Goal: Transaction & Acquisition: Subscribe to service/newsletter

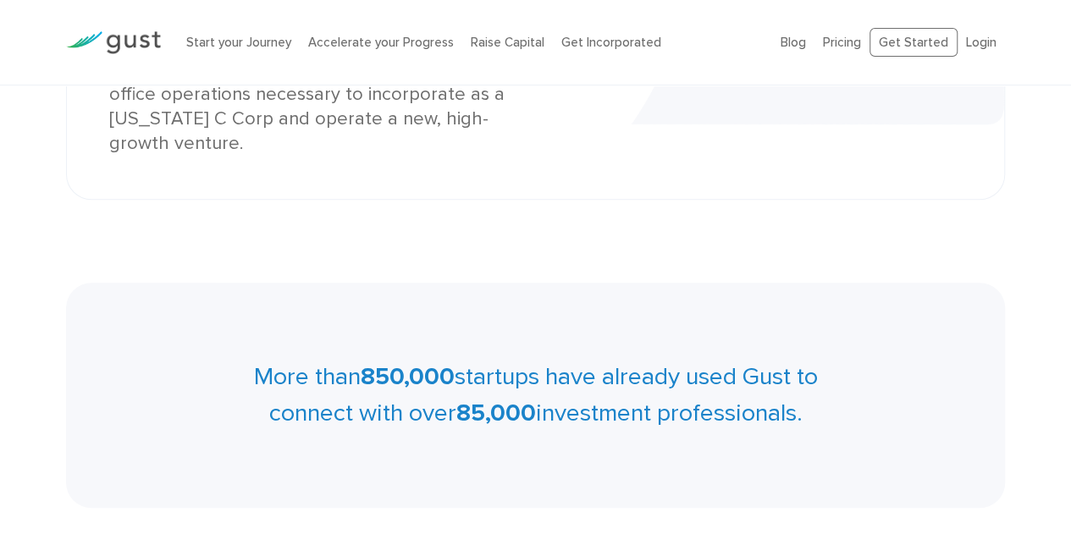
scroll to position [545, 0]
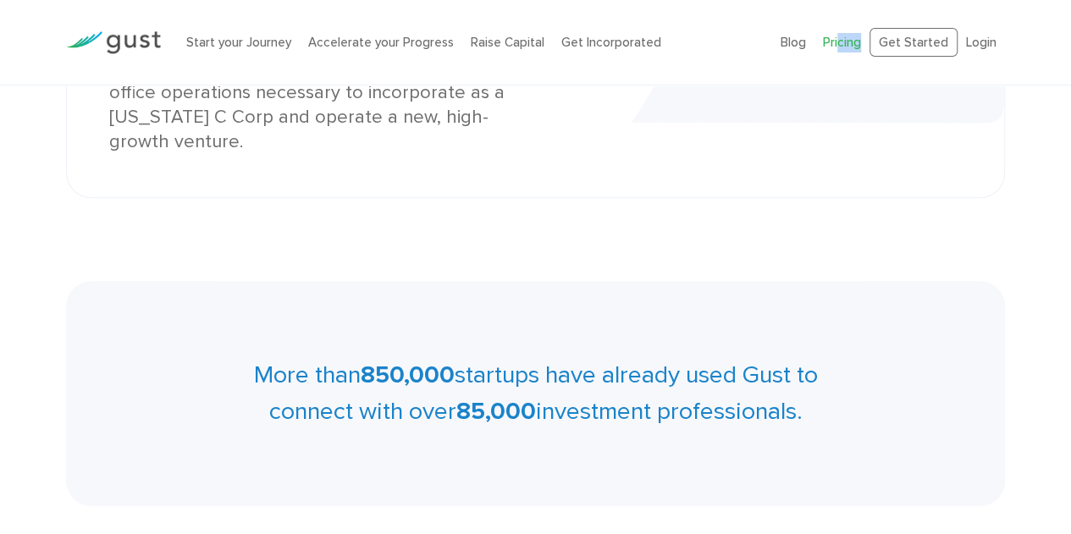
drag, startPoint x: 832, startPoint y: 53, endPoint x: 844, endPoint y: 44, distance: 14.6
click at [844, 44] on ul "Blog FAQ Pricing Get Started Login Login" at bounding box center [893, 43] width 224 height 30
click at [844, 44] on link "Pricing" at bounding box center [842, 42] width 38 height 15
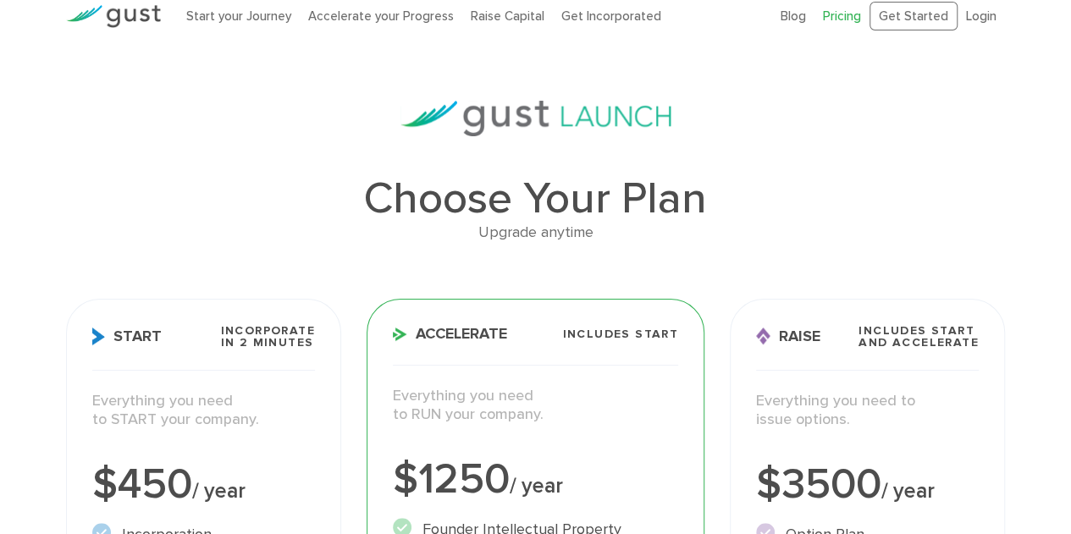
click at [803, 196] on h1 "Choose Your Plan" at bounding box center [535, 199] width 939 height 44
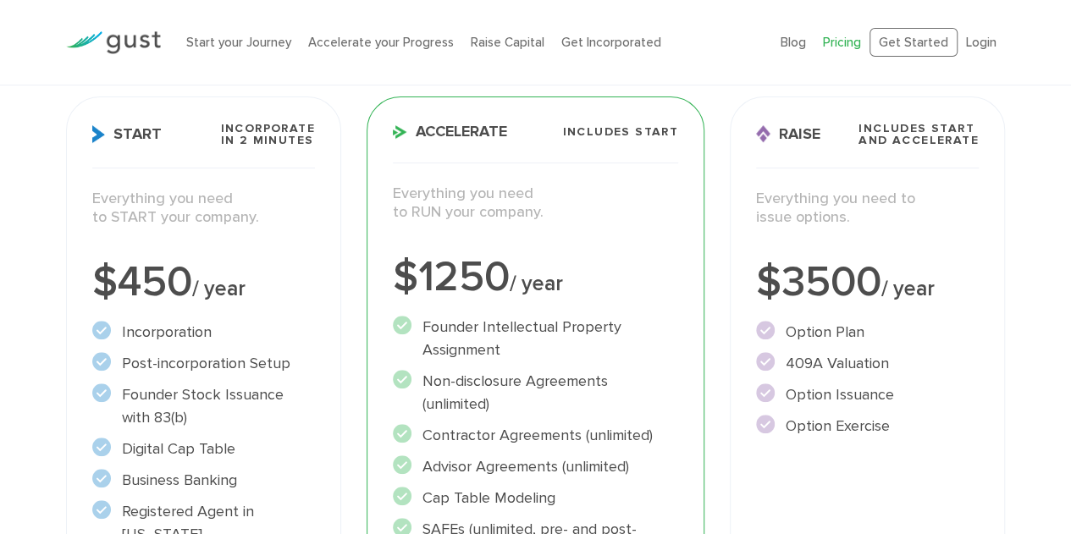
scroll to position [230, 0]
click at [263, 274] on div "$450 / year" at bounding box center [203, 282] width 223 height 42
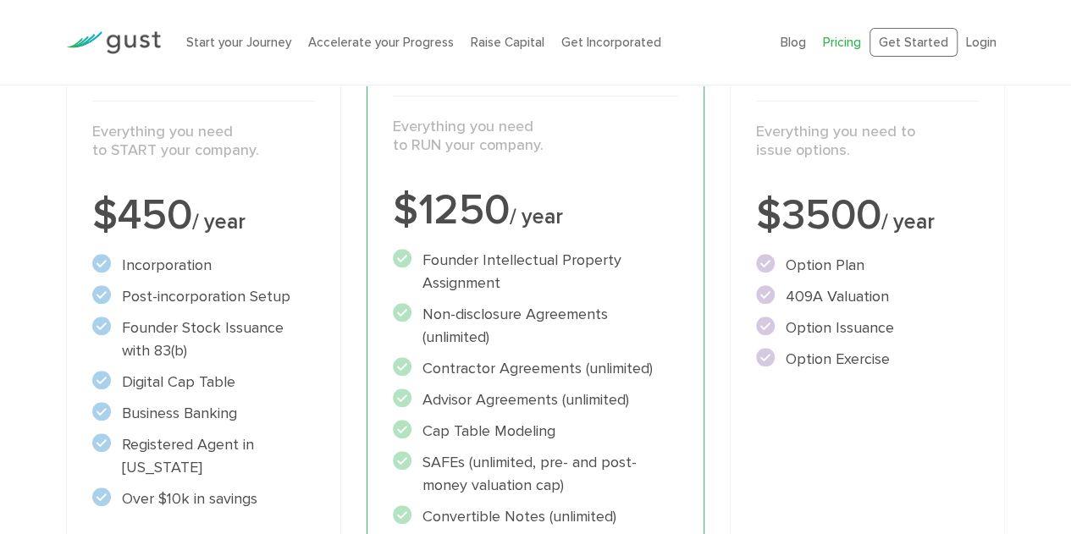
scroll to position [0, 0]
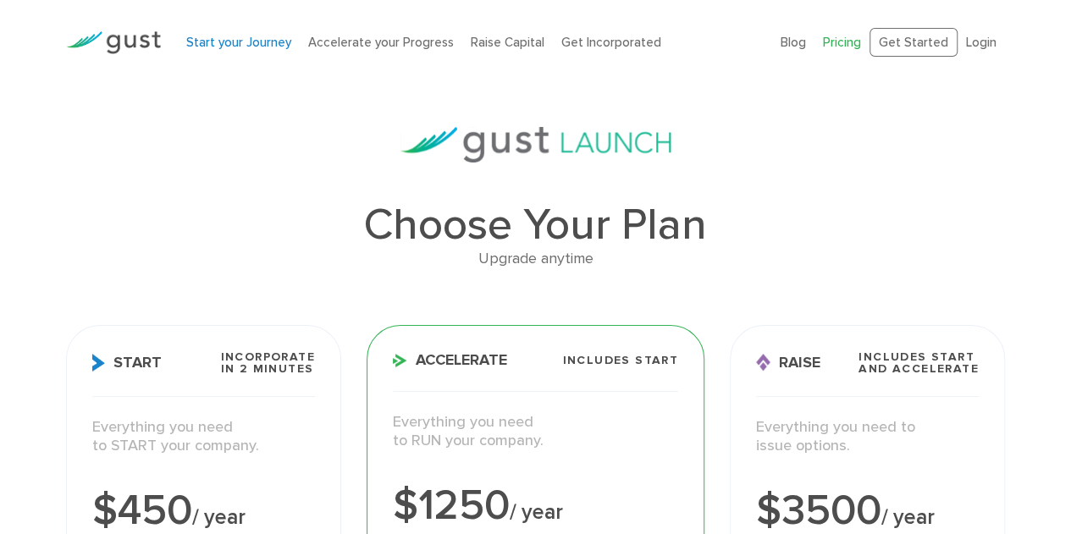
click at [287, 41] on link "Start your Journey" at bounding box center [238, 42] width 105 height 15
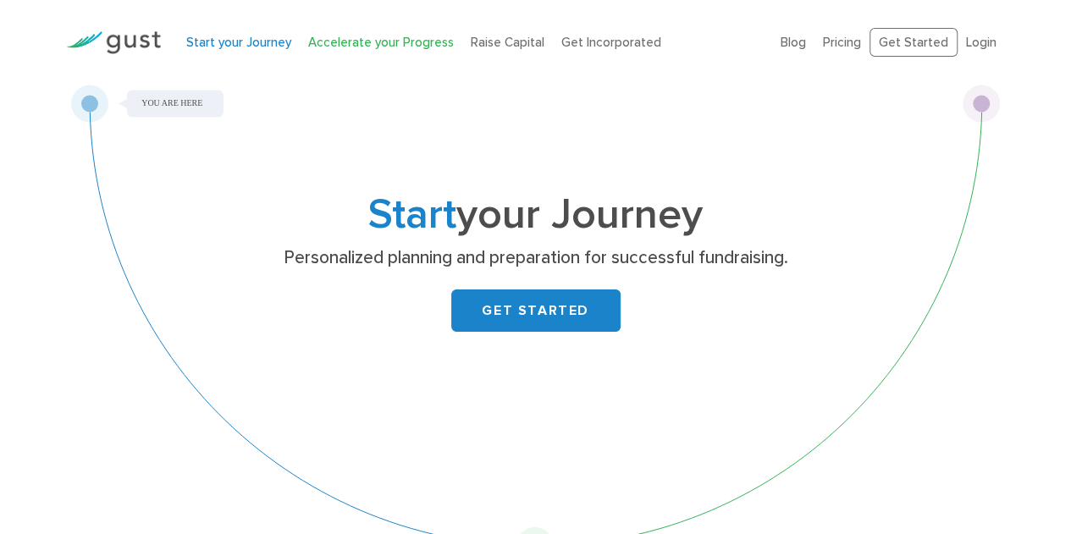
click at [393, 40] on link "Accelerate your Progress" at bounding box center [381, 42] width 146 height 15
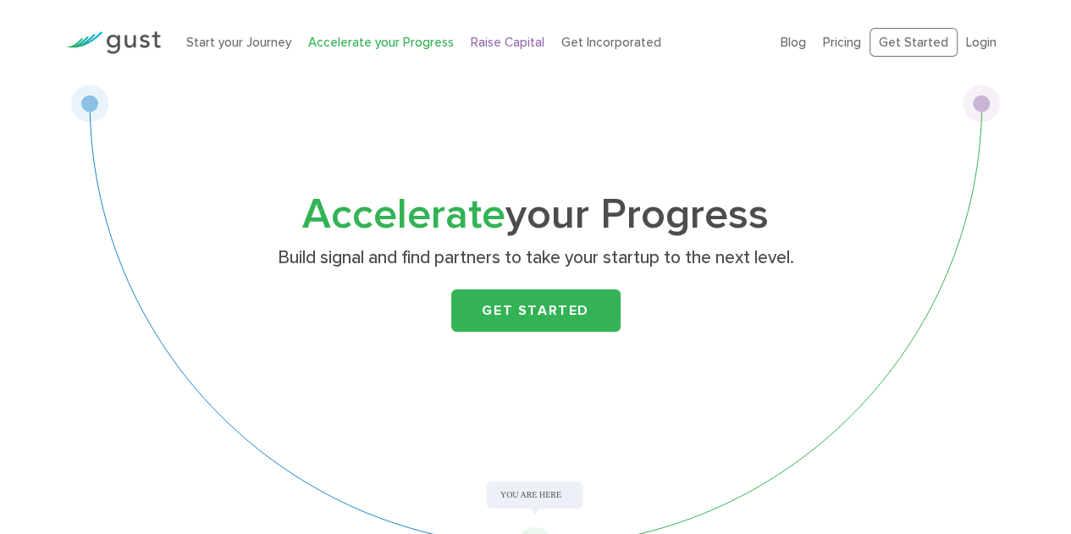
click at [500, 43] on link "Raise Capital" at bounding box center [508, 42] width 74 height 15
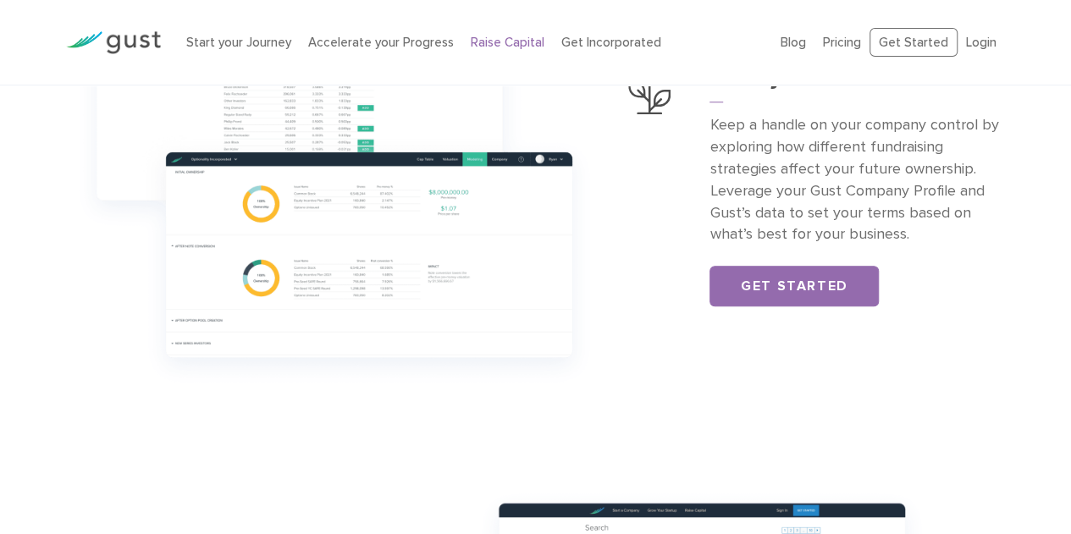
scroll to position [683, 0]
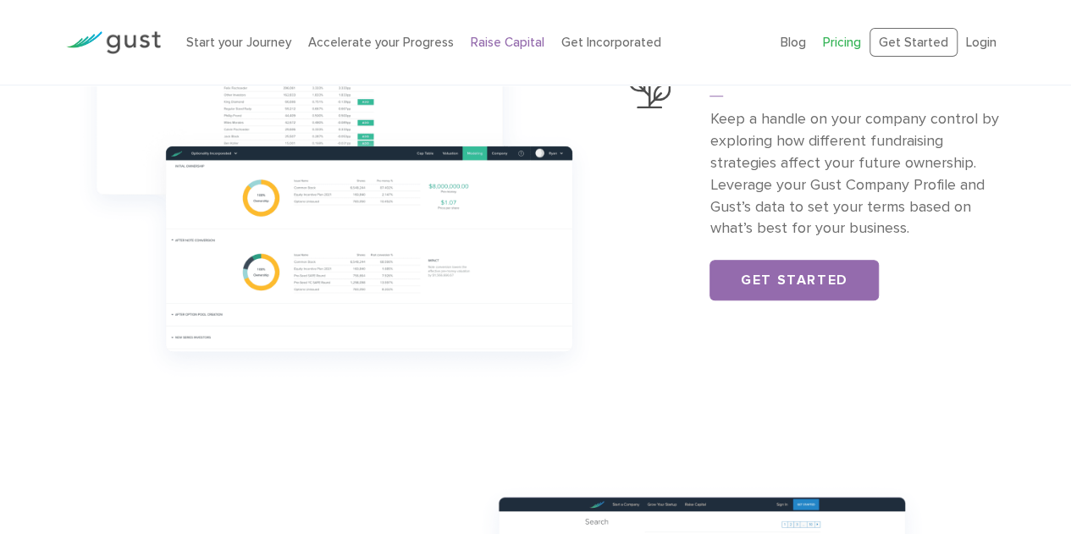
click at [861, 47] on link "Pricing" at bounding box center [842, 42] width 38 height 15
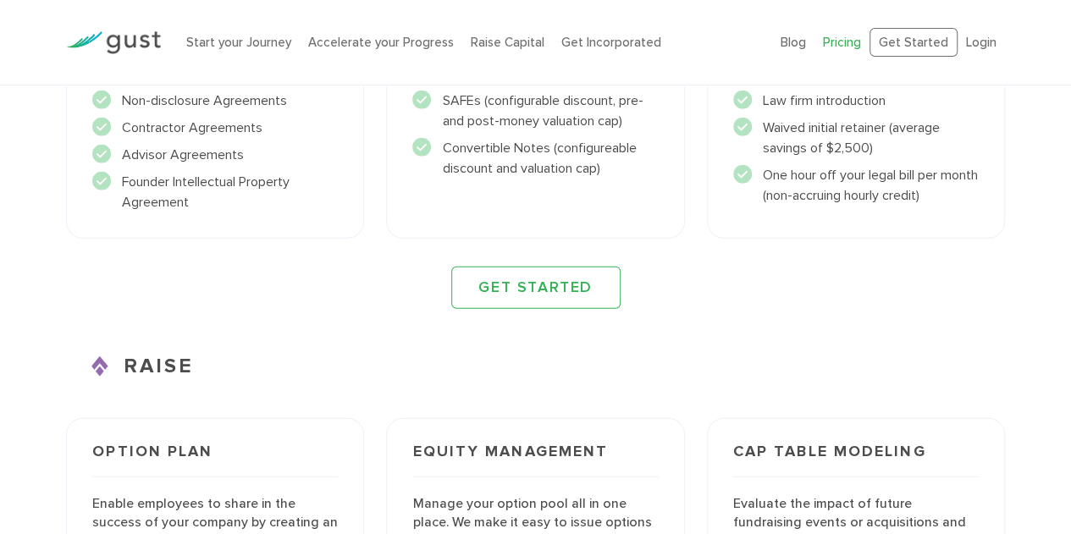
scroll to position [2150, 0]
